Goal: Navigation & Orientation: Find specific page/section

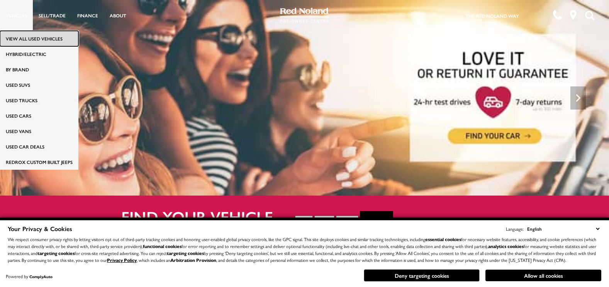
click at [21, 36] on link "View All Used Vehicles" at bounding box center [39, 38] width 78 height 15
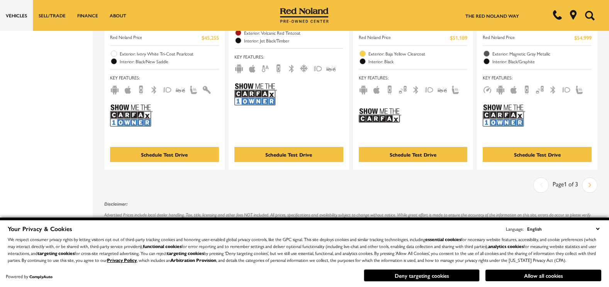
scroll to position [1636, 0]
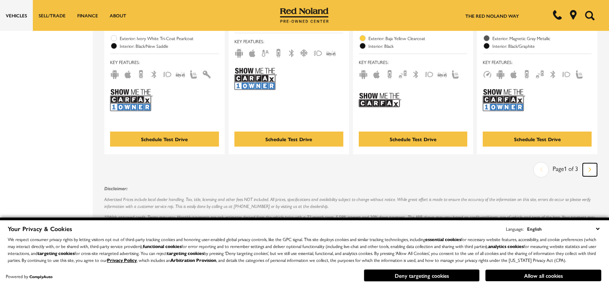
click at [590, 163] on link "Next" at bounding box center [589, 169] width 14 height 13
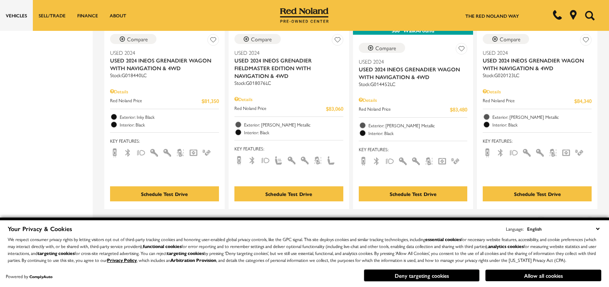
scroll to position [1605, 0]
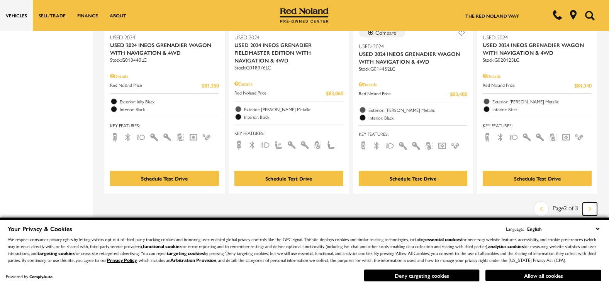
click at [592, 203] on link "Next" at bounding box center [589, 209] width 14 height 13
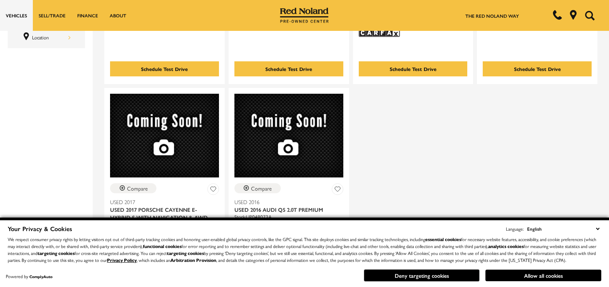
scroll to position [401, 0]
